Goal: Complete application form

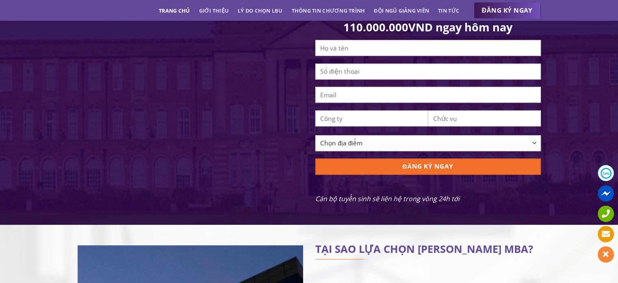
scroll to position [813, 0]
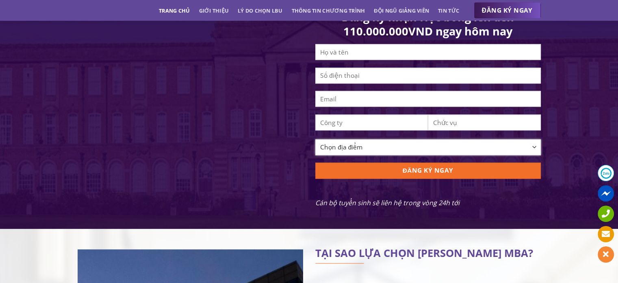
click at [379, 152] on select "Chọn địa điểm [GEOGRAPHIC_DATA] [GEOGRAPHIC_DATA] [GEOGRAPHIC_DATA] [GEOGRAPHIC…" at bounding box center [428, 147] width 226 height 16
select select "[GEOGRAPHIC_DATA][PERSON_NAME]"
click at [315, 155] on select "Chọn địa điểm [GEOGRAPHIC_DATA] [GEOGRAPHIC_DATA] [GEOGRAPHIC_DATA] [GEOGRAPHIC…" at bounding box center [428, 147] width 226 height 16
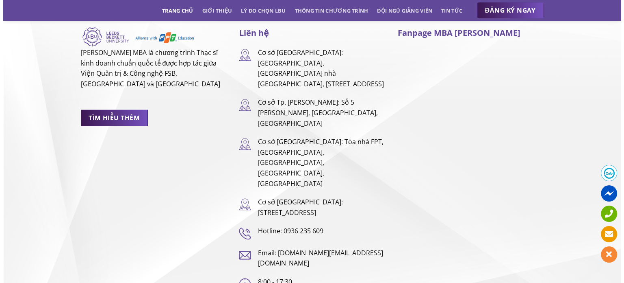
scroll to position [5384, 0]
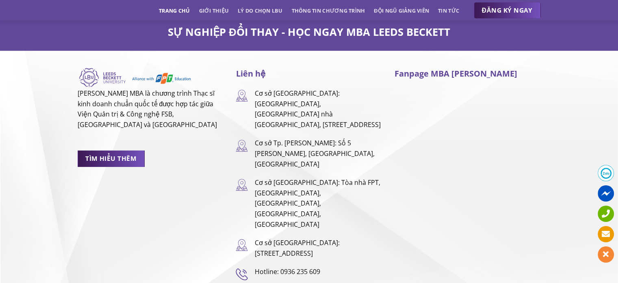
drag, startPoint x: 327, startPoint y: 102, endPoint x: 317, endPoint y: 120, distance: 20.4
click at [317, 138] on p "Cơ sở Tp. [PERSON_NAME]: Số 5 [PERSON_NAME], [GEOGRAPHIC_DATA], [GEOGRAPHIC_DAT…" at bounding box center [318, 153] width 128 height 31
copy p "ố 5 Nguyễn Gia Thiều, Phường Xuân Hoà, Thành Phố Hồ Chí Minh"
click at [115, 153] on span "TÌM HIỂU THÊM" at bounding box center [110, 158] width 51 height 10
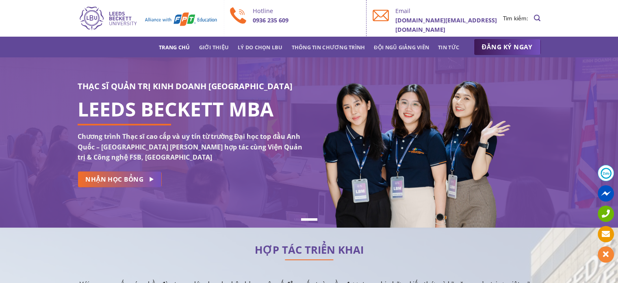
click at [114, 188] on div "THẠC SĨ QUẢN TRỊ KINH DOANH [GEOGRAPHIC_DATA] LEEDS BECKETT MBA Chương trình Th…" at bounding box center [191, 136] width 226 height 113
click at [117, 182] on span "NHẬN HỌC BỔNG" at bounding box center [114, 179] width 58 height 10
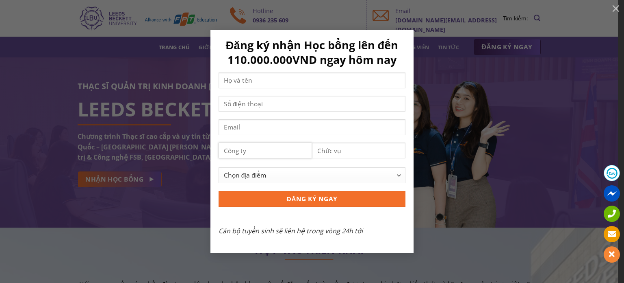
click at [295, 154] on input "Contact form" at bounding box center [265, 150] width 93 height 16
click at [289, 171] on select "Chọn địa điểm [GEOGRAPHIC_DATA] [GEOGRAPHIC_DATA] [GEOGRAPHIC_DATA] [GEOGRAPHIC…" at bounding box center [312, 175] width 187 height 16
select select "[GEOGRAPHIC_DATA][PERSON_NAME]"
click at [219, 179] on select "Chọn địa điểm [GEOGRAPHIC_DATA] [GEOGRAPHIC_DATA] [GEOGRAPHIC_DATA] [GEOGRAPHIC…" at bounding box center [312, 175] width 187 height 16
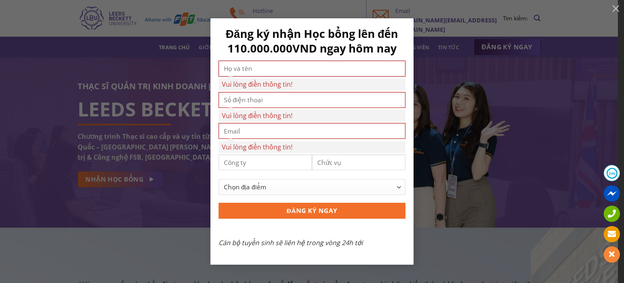
click at [249, 74] on input "Vui lòng điền thông tin!" at bounding box center [312, 69] width 187 height 16
type input "[PERSON_NAME]"
click at [249, 97] on input "Vui lòng điền thông tin!" at bounding box center [312, 100] width 187 height 16
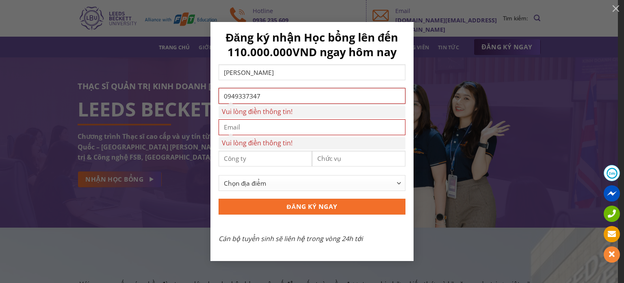
type input "0949337347"
click at [247, 122] on input "Vui lòng điền thông tin!" at bounding box center [312, 127] width 187 height 16
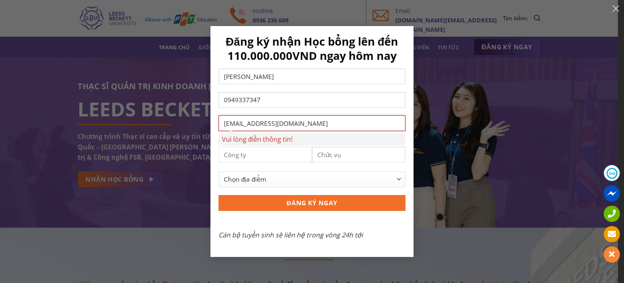
type input "[EMAIL_ADDRESS][DOMAIN_NAME]"
click at [246, 161] on span "Contact form" at bounding box center [265, 157] width 93 height 22
click at [246, 161] on input "Contact form" at bounding box center [265, 154] width 93 height 16
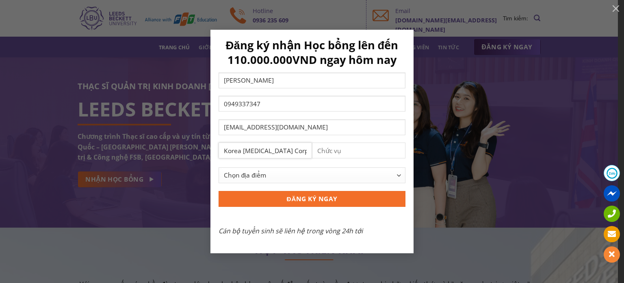
type input "Korea [MEDICAL_DATA] Corporation"
click at [322, 150] on input "Contact form" at bounding box center [358, 150] width 93 height 16
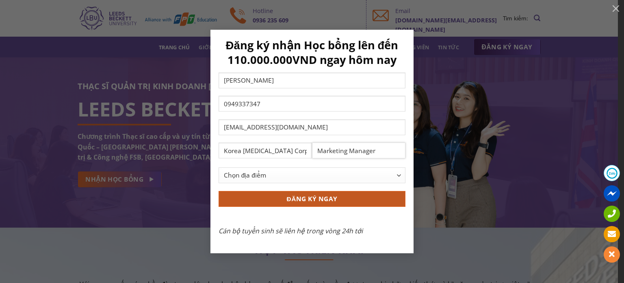
type input "Marketing Manager"
click at [310, 197] on input "ĐĂNG KÝ NGAY" at bounding box center [312, 199] width 187 height 16
